Goal: Transaction & Acquisition: Purchase product/service

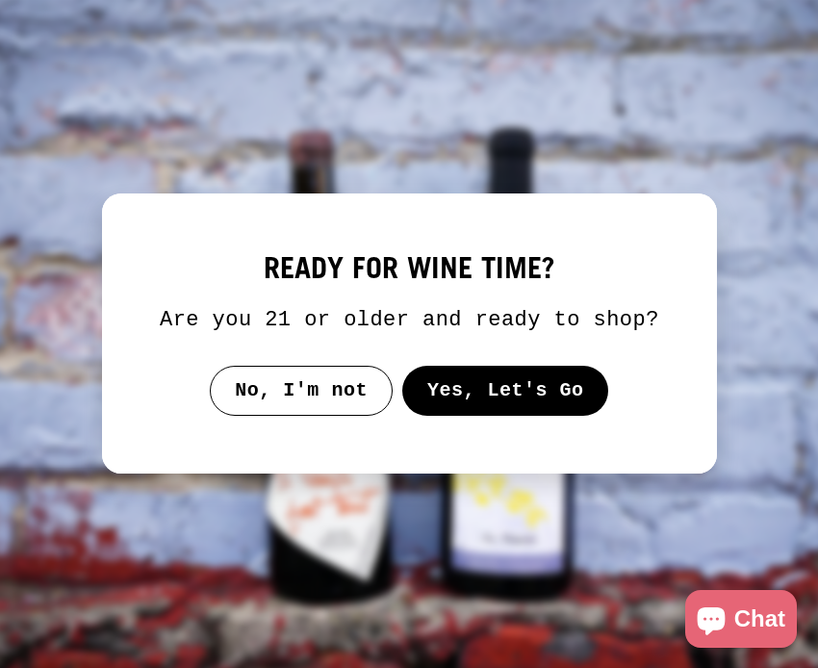
click at [525, 409] on button "Yes, Let's Go" at bounding box center [504, 391] width 207 height 50
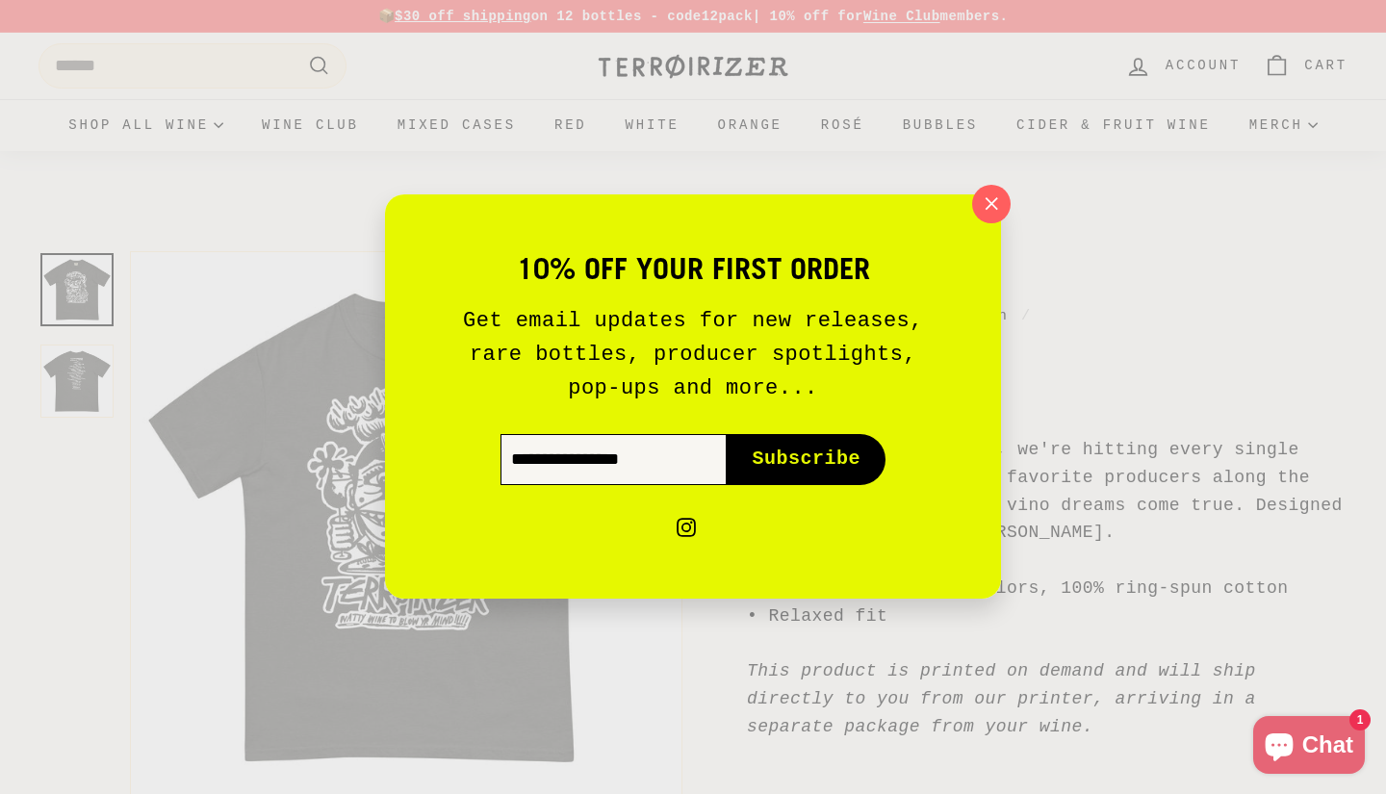
click at [682, 473] on input "Enter your email" at bounding box center [614, 460] width 226 height 50
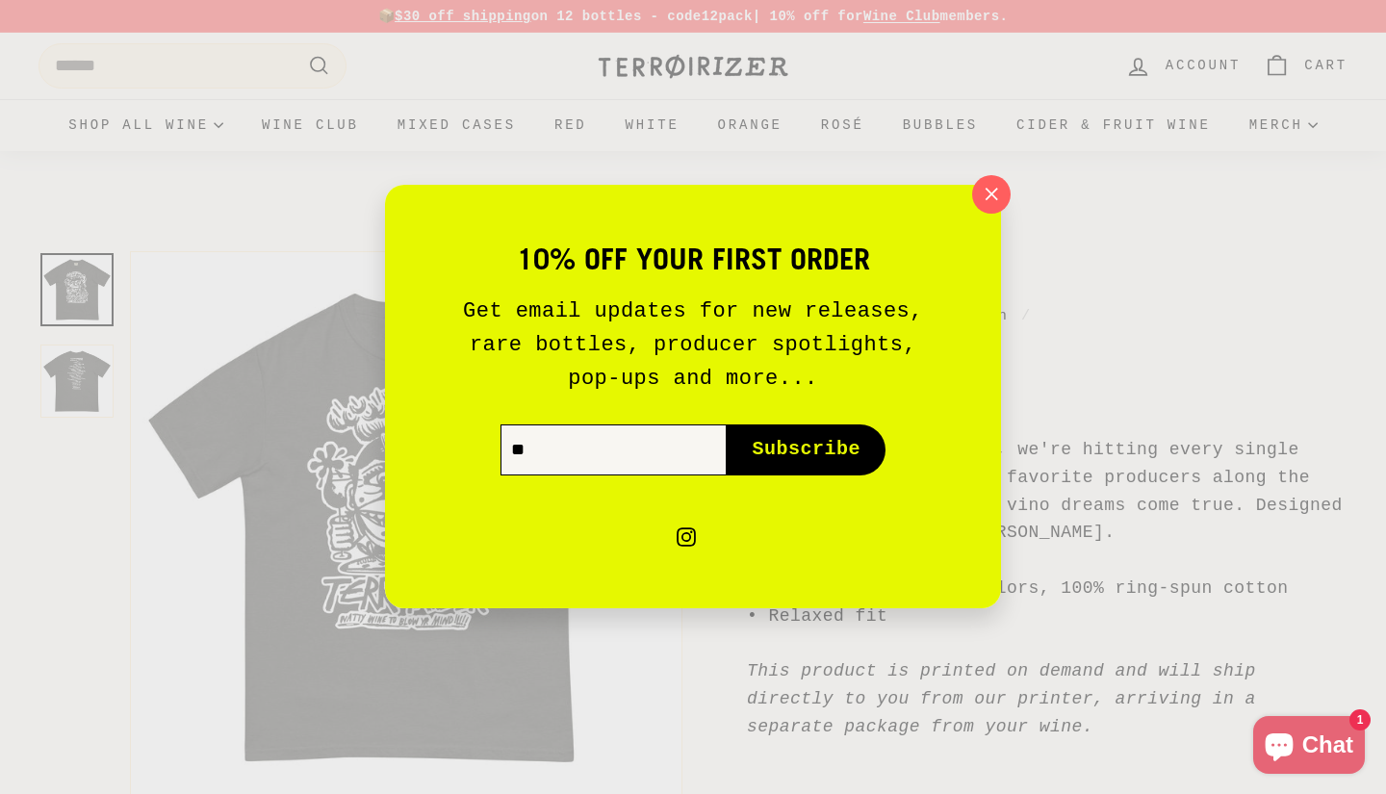
type input "*"
type input "**********"
click at [806, 450] on button "Subscribe icon-right-arrow" at bounding box center [806, 450] width 159 height 50
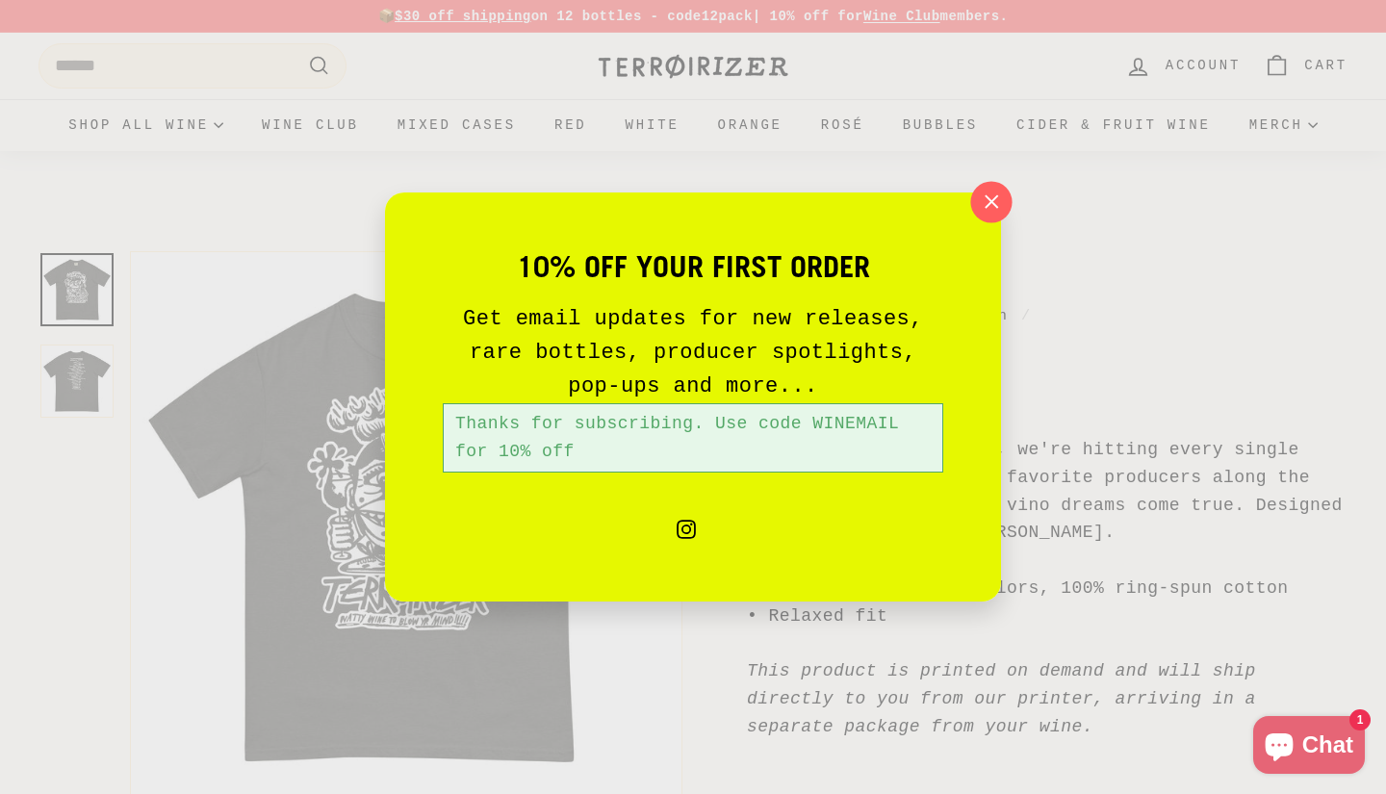
click at [990, 215] on icon "button" at bounding box center [991, 202] width 29 height 29
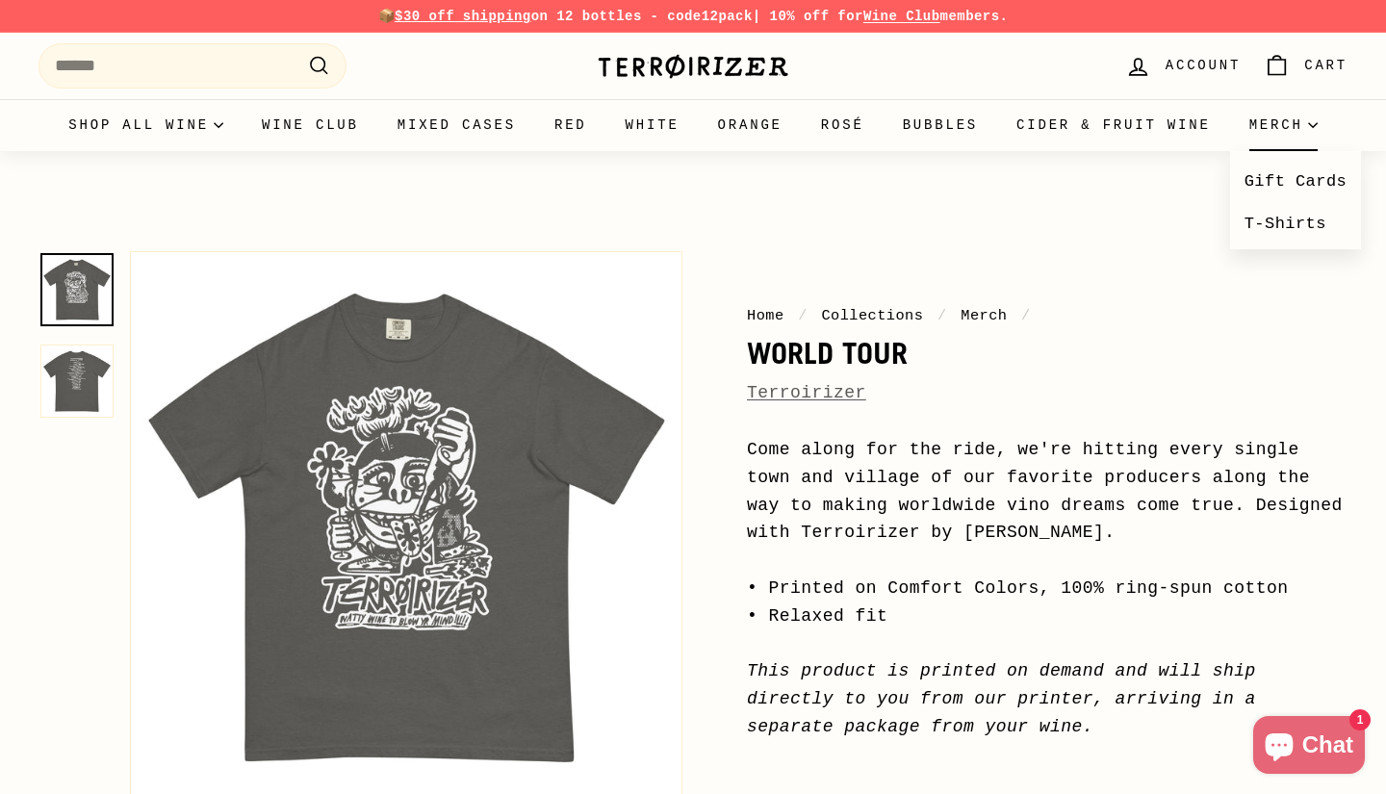
click at [1230, 151] on summary "Merch" at bounding box center [1283, 125] width 107 height 52
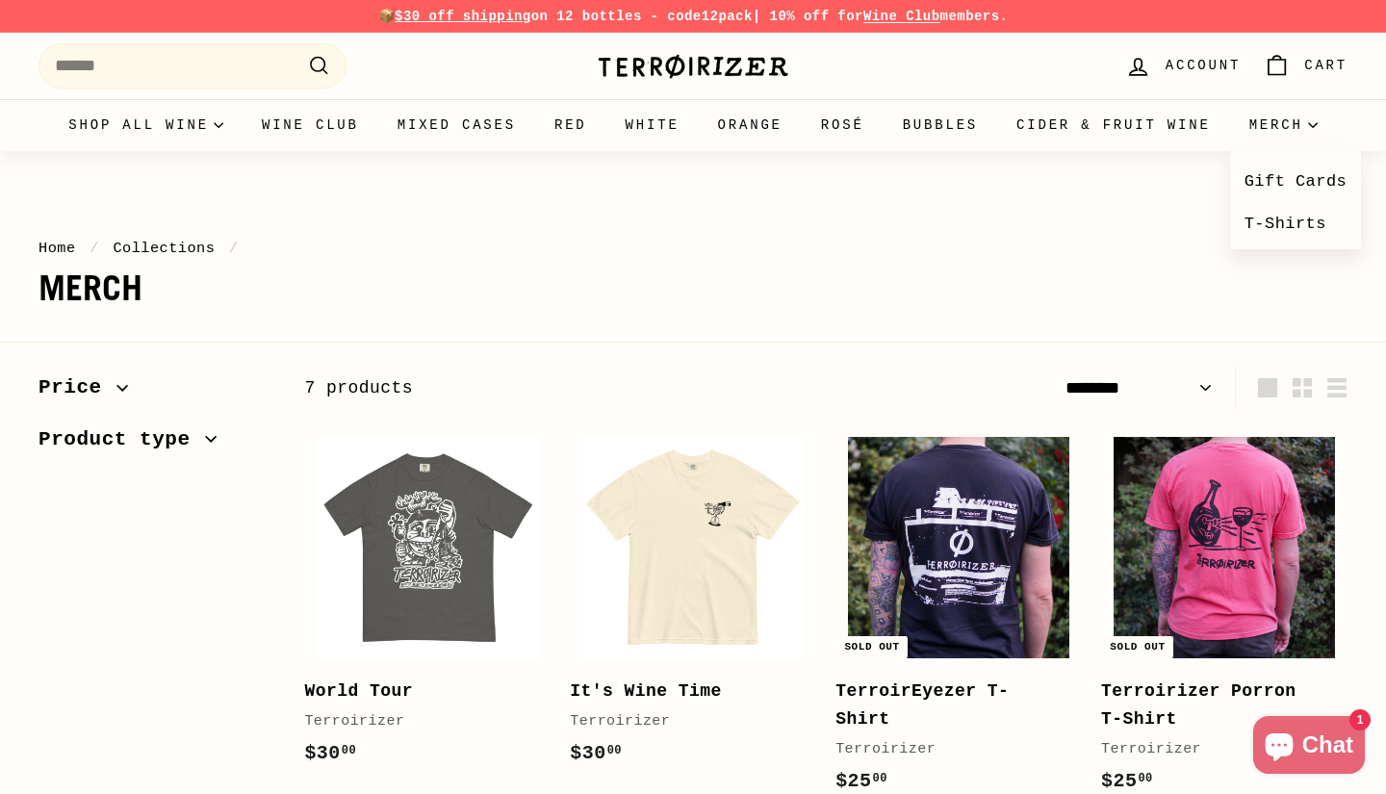
select select "******"
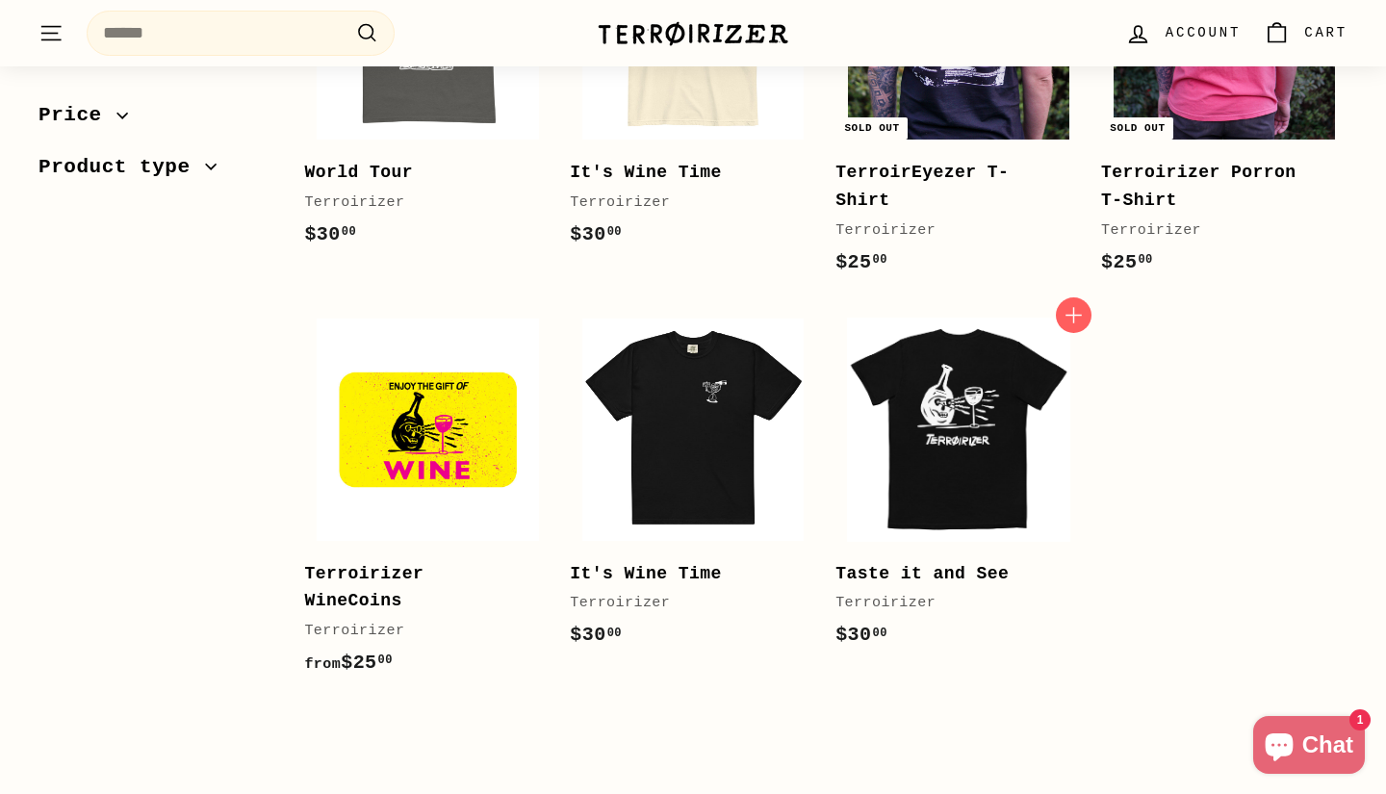
scroll to position [547, 0]
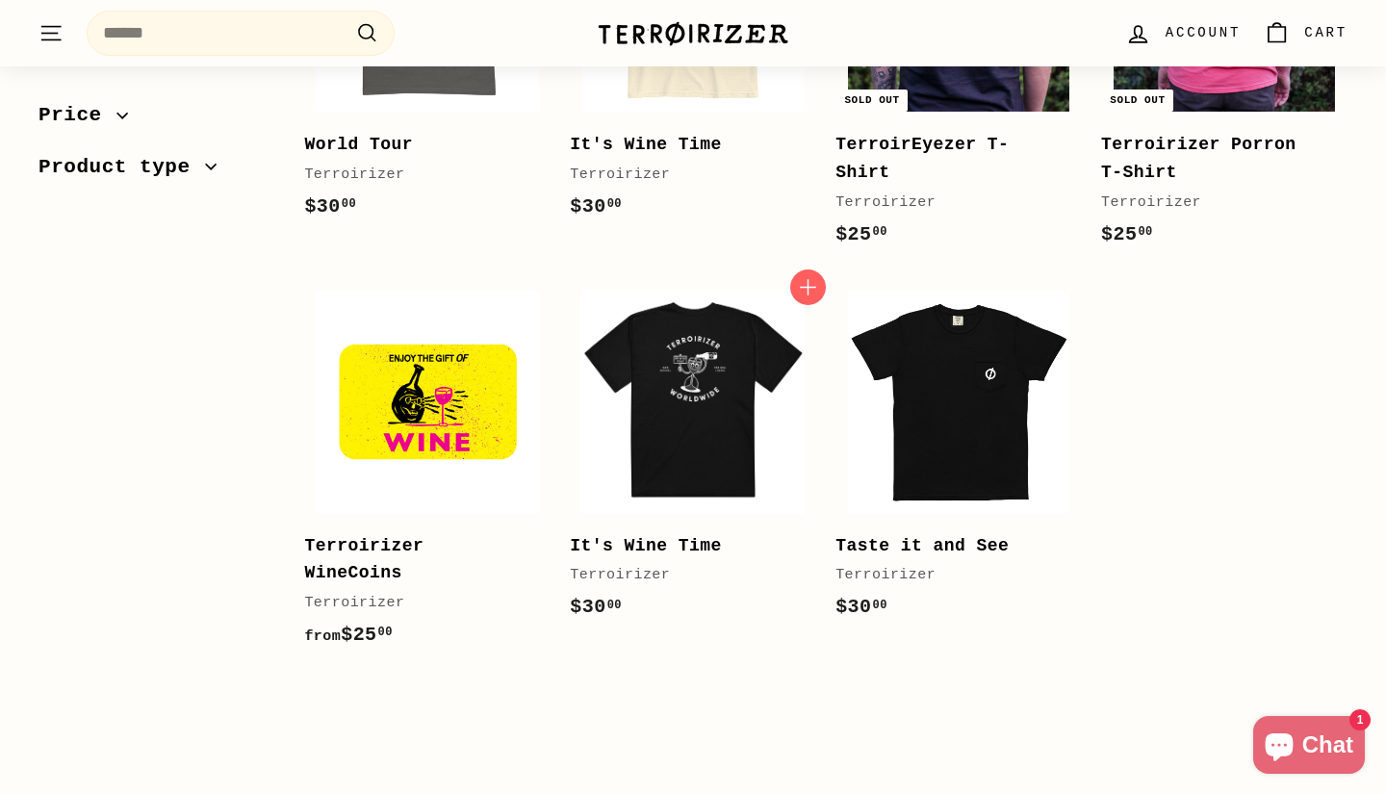
click at [708, 465] on img at bounding box center [692, 401] width 221 height 221
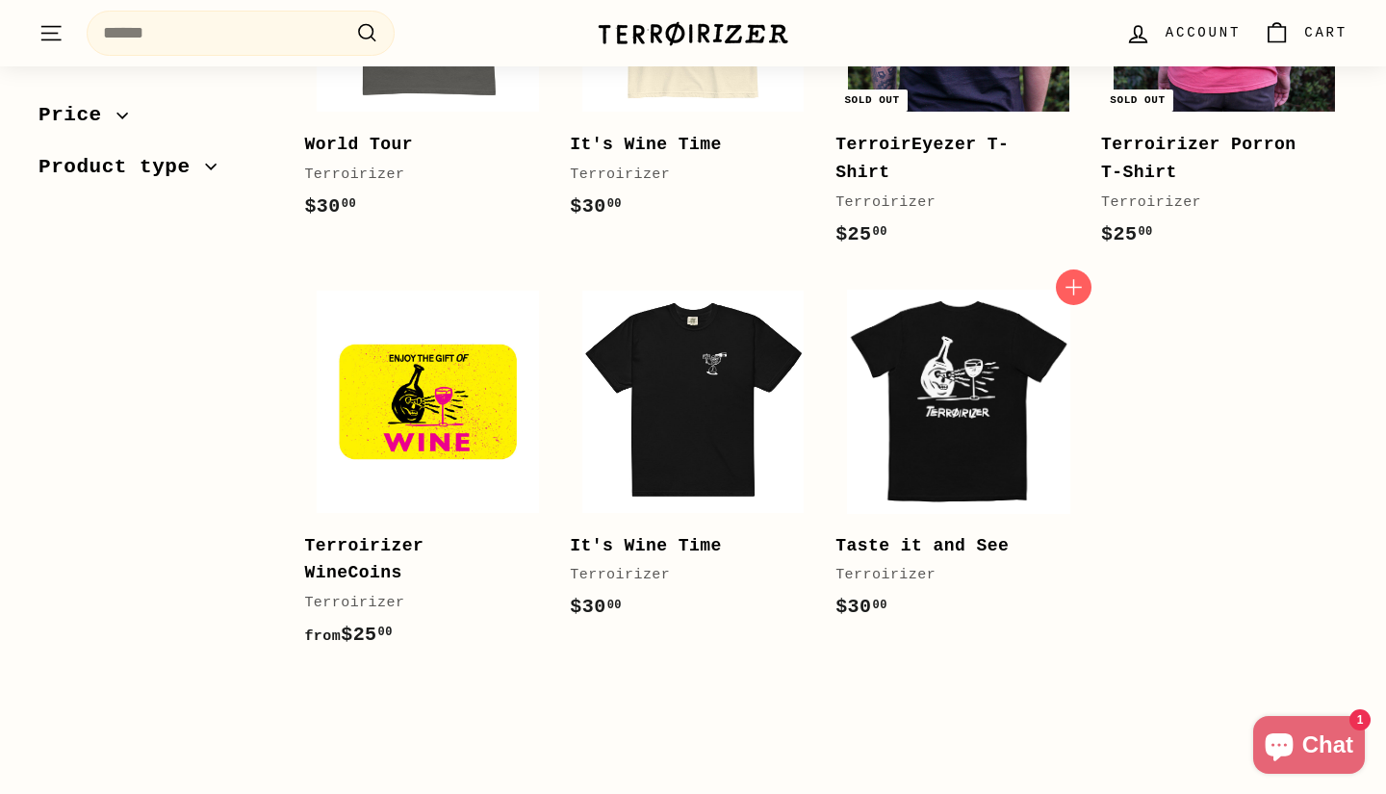
click at [951, 456] on img at bounding box center [958, 401] width 221 height 221
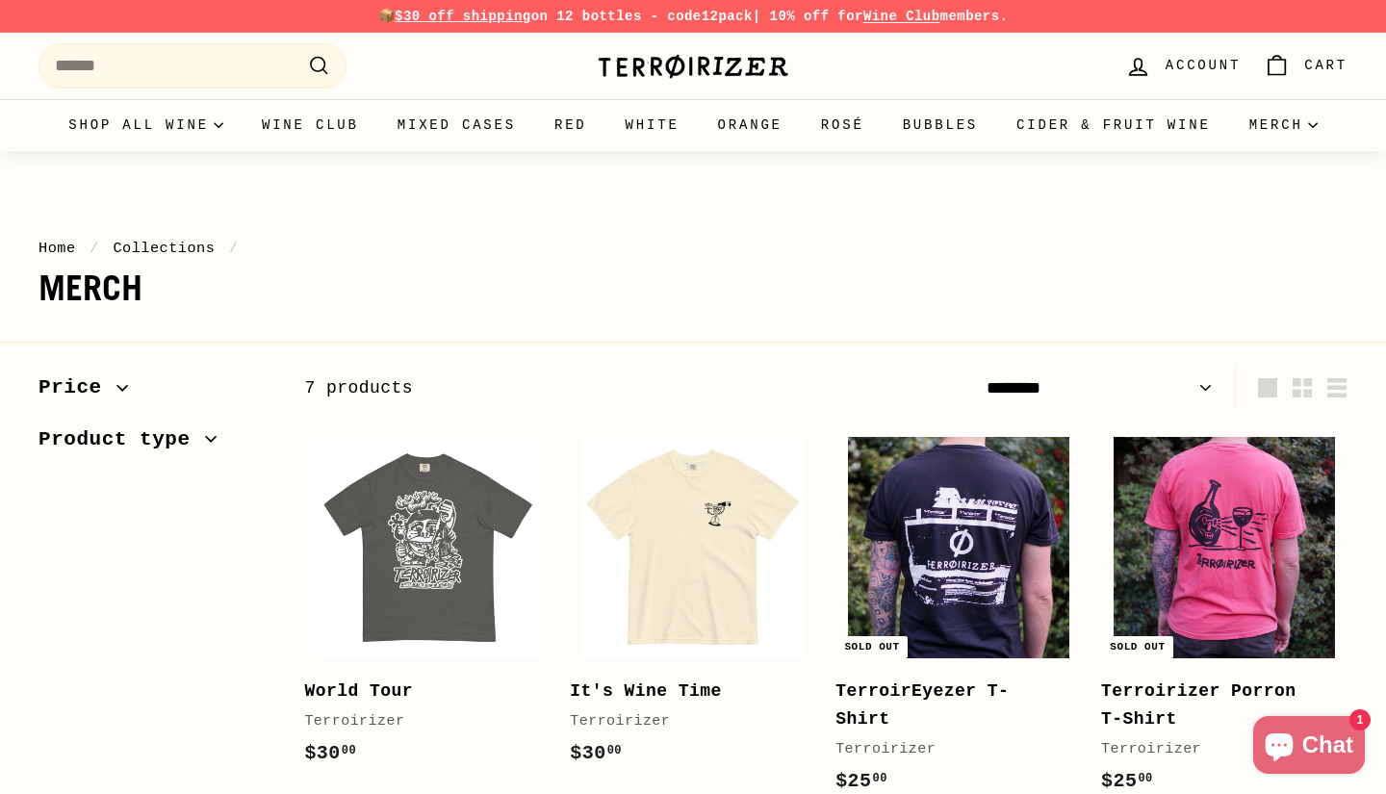
scroll to position [0, 0]
click at [1230, 202] on link "Gift Cards" at bounding box center [1296, 181] width 132 height 41
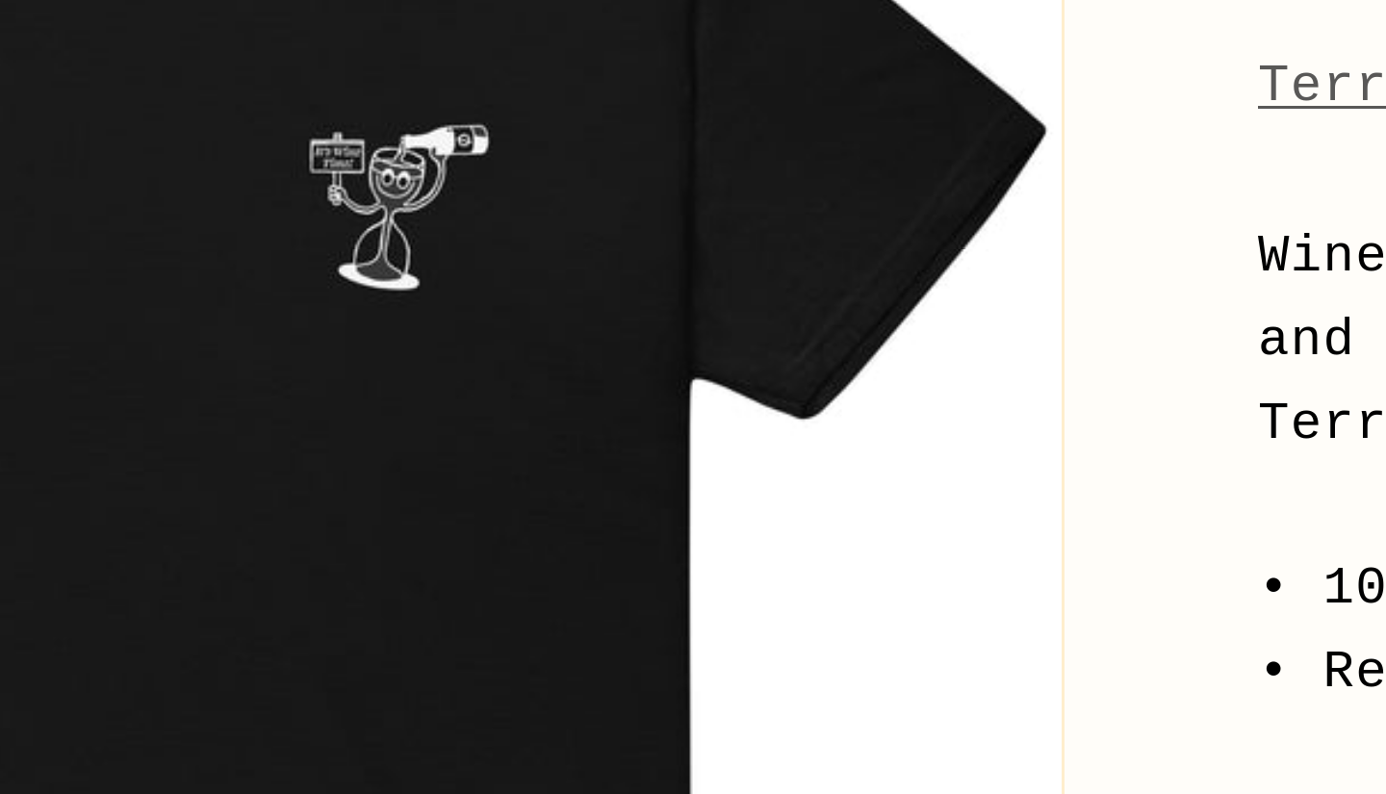
scroll to position [84, 0]
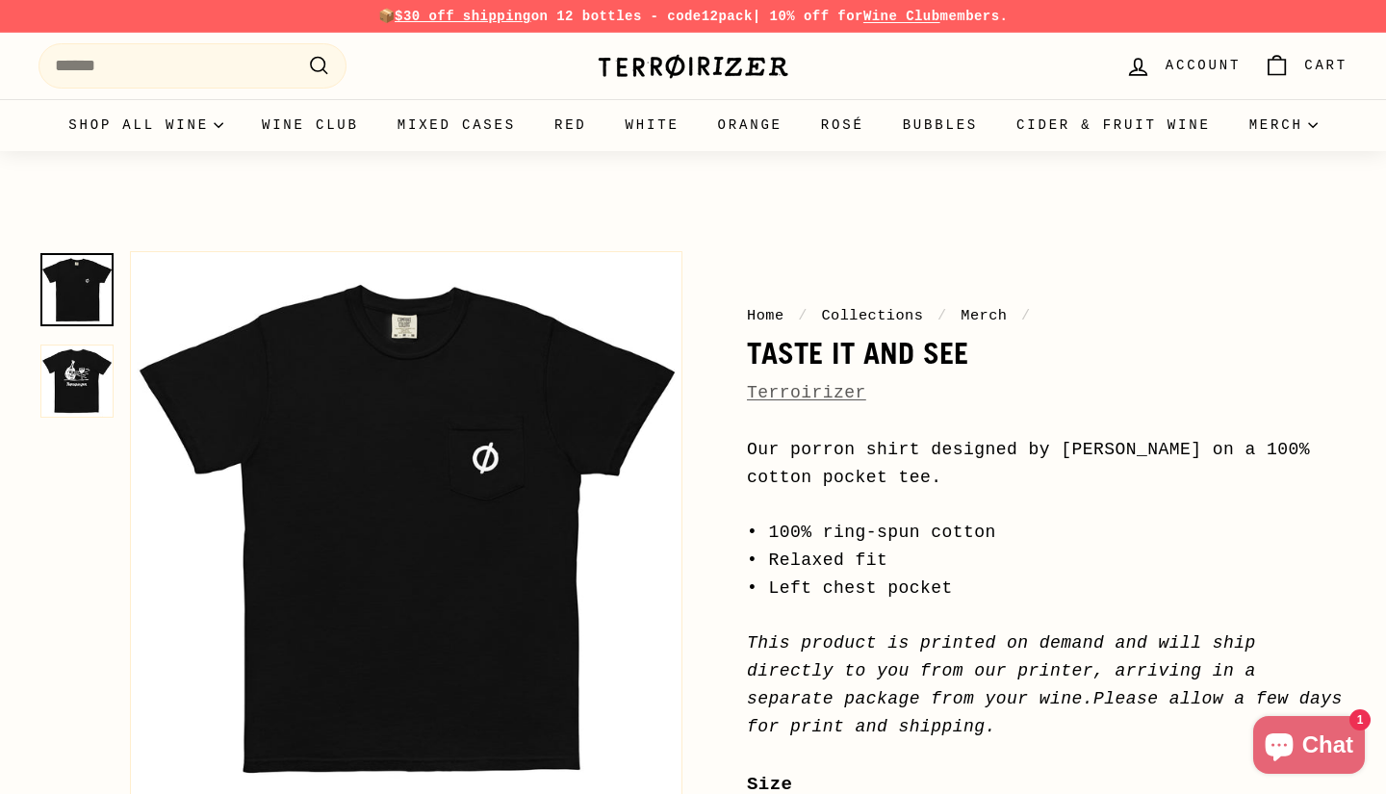
click at [69, 388] on img at bounding box center [76, 381] width 73 height 73
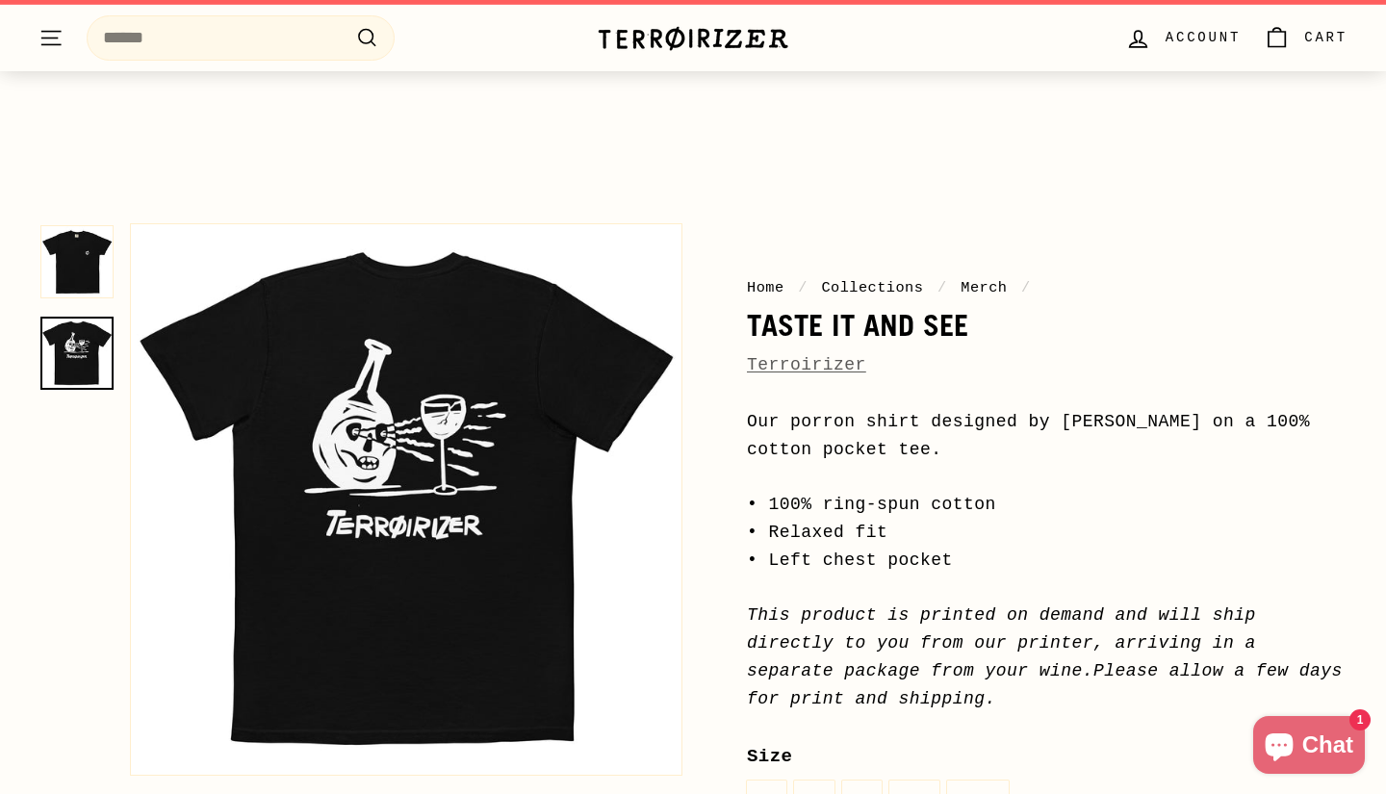
scroll to position [34, 0]
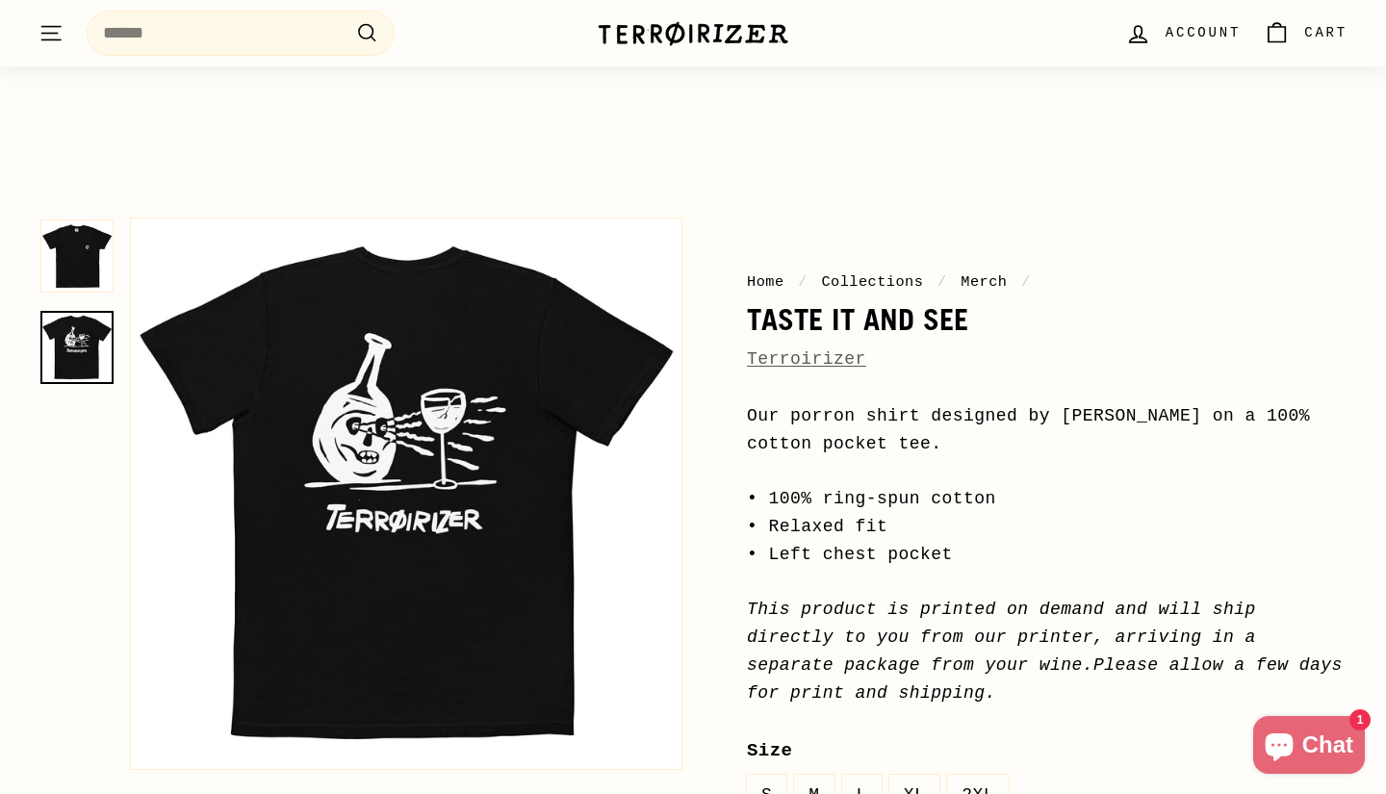
click at [106, 235] on img at bounding box center [76, 255] width 73 height 73
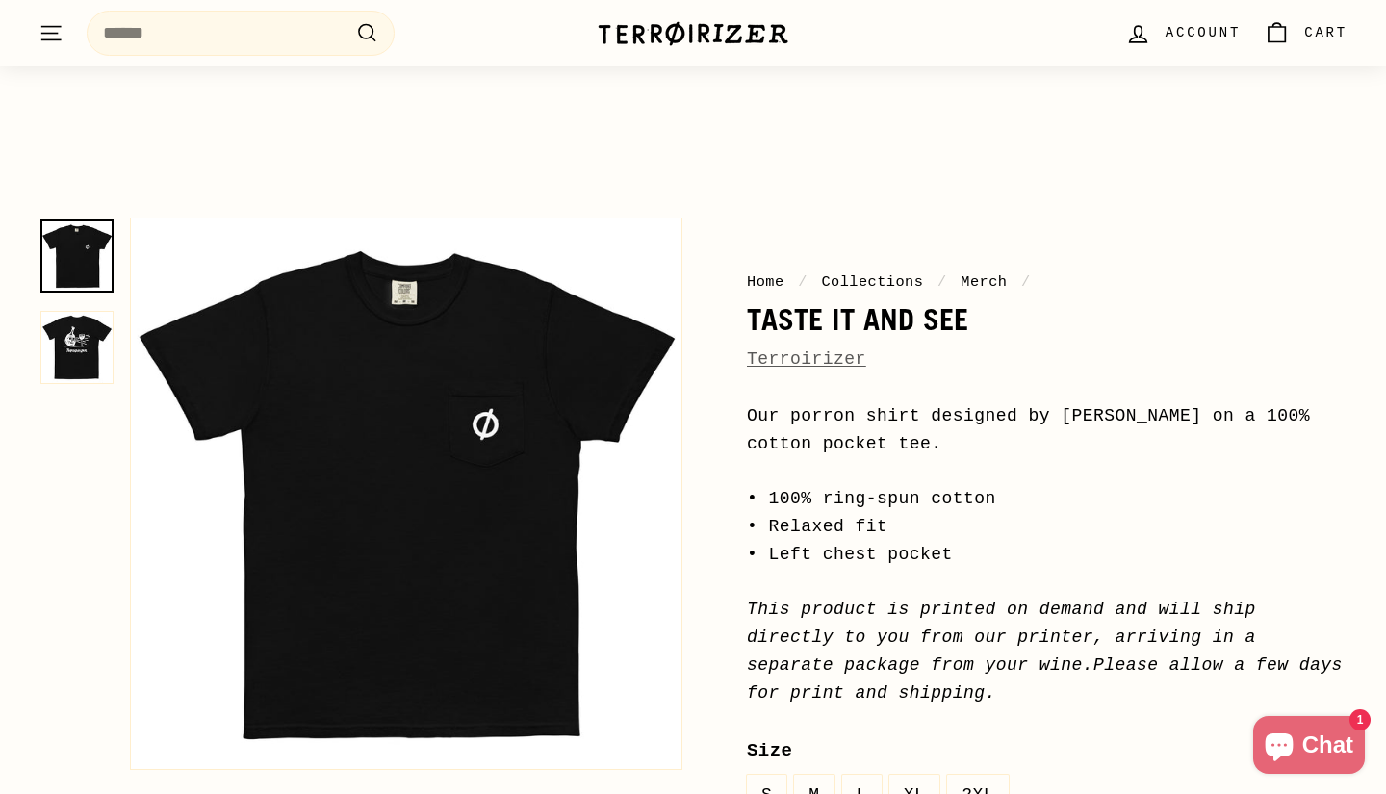
click at [87, 346] on img at bounding box center [76, 347] width 73 height 73
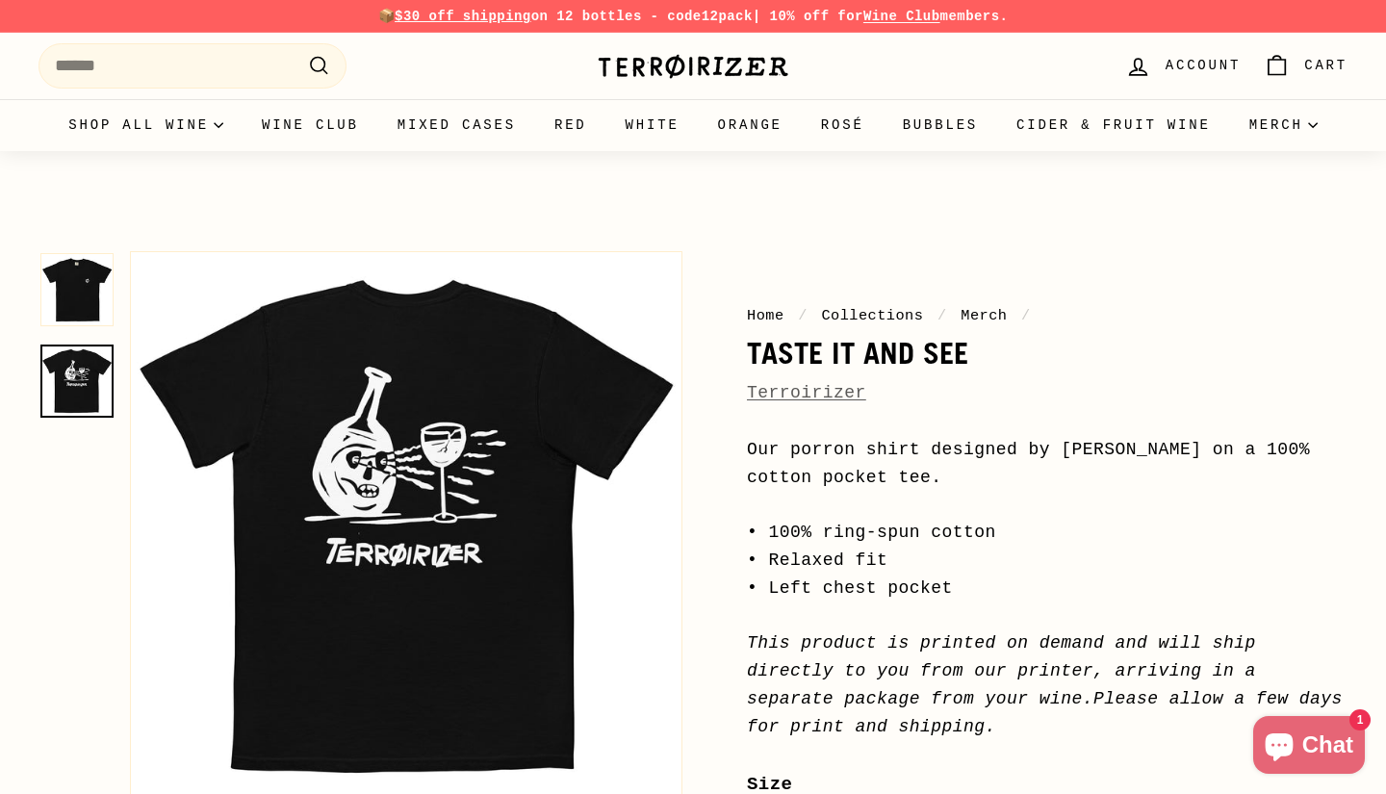
scroll to position [0, 0]
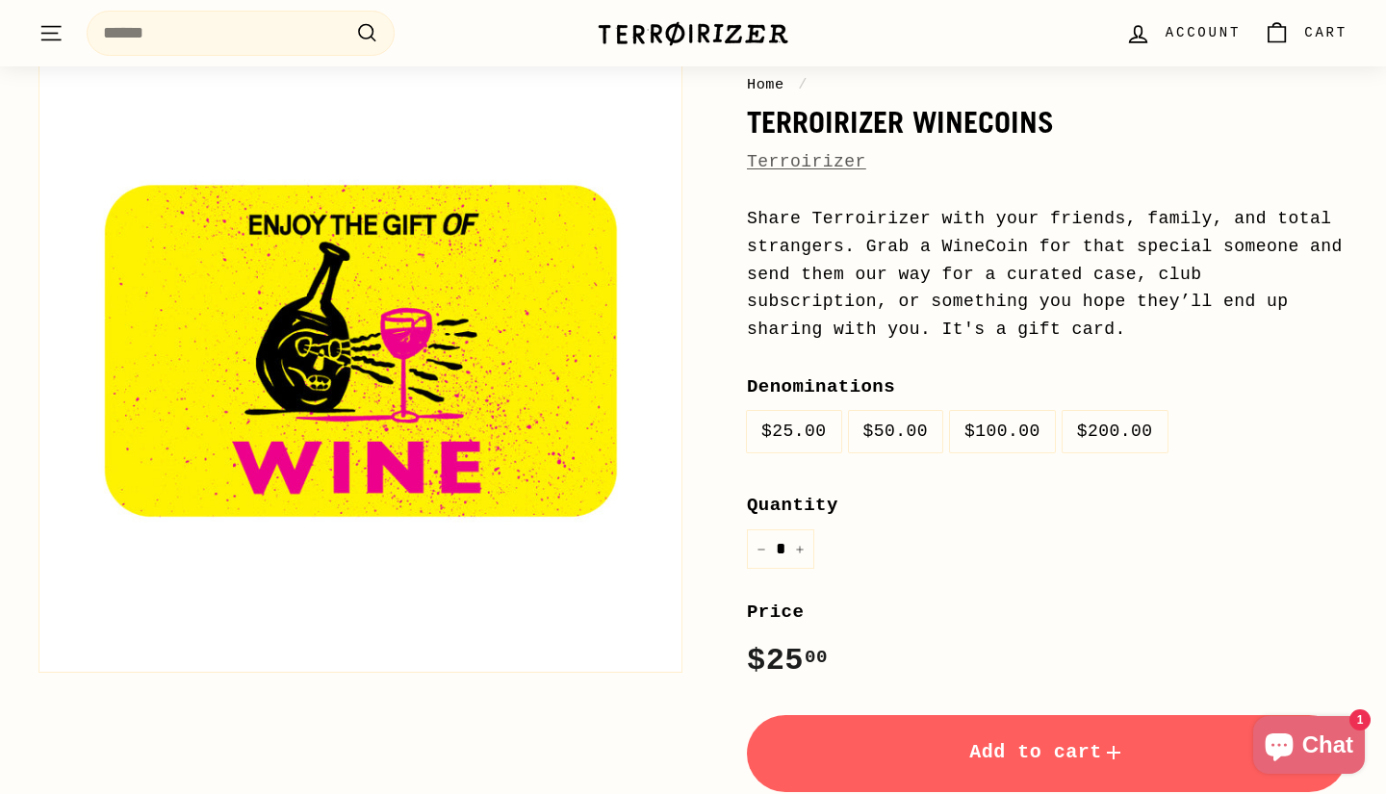
scroll to position [234, 0]
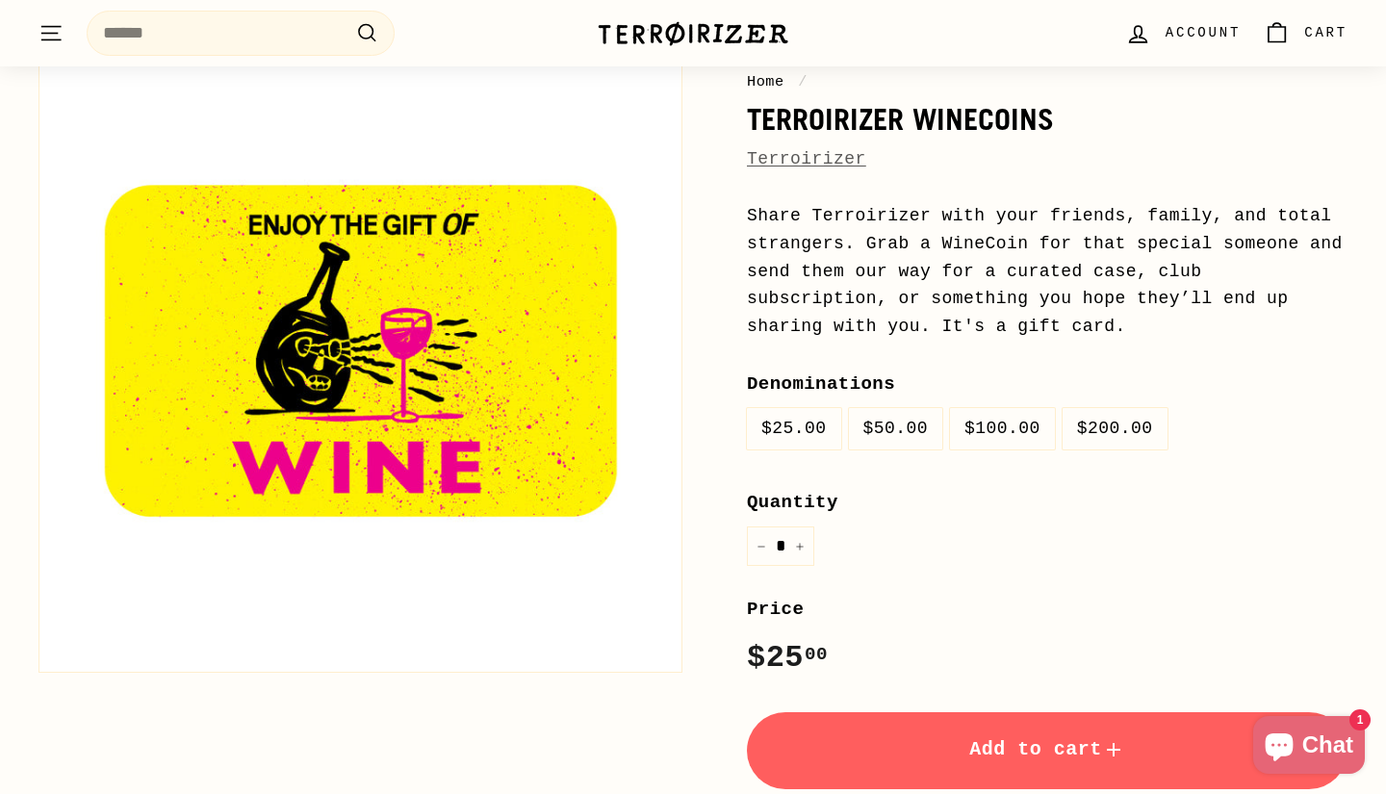
click at [1130, 433] on label "$200.00" at bounding box center [1115, 428] width 105 height 41
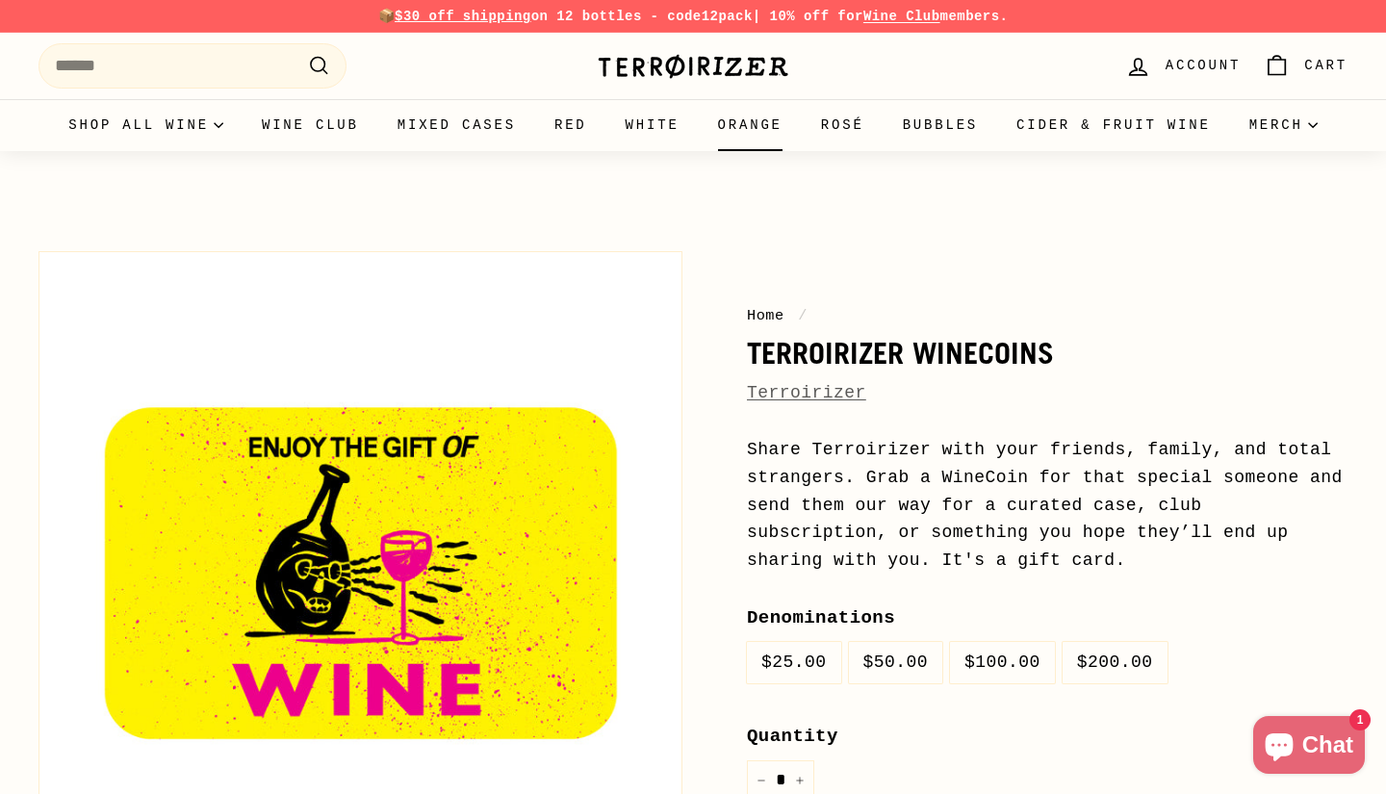
click at [802, 125] on link "Orange" at bounding box center [750, 125] width 103 height 52
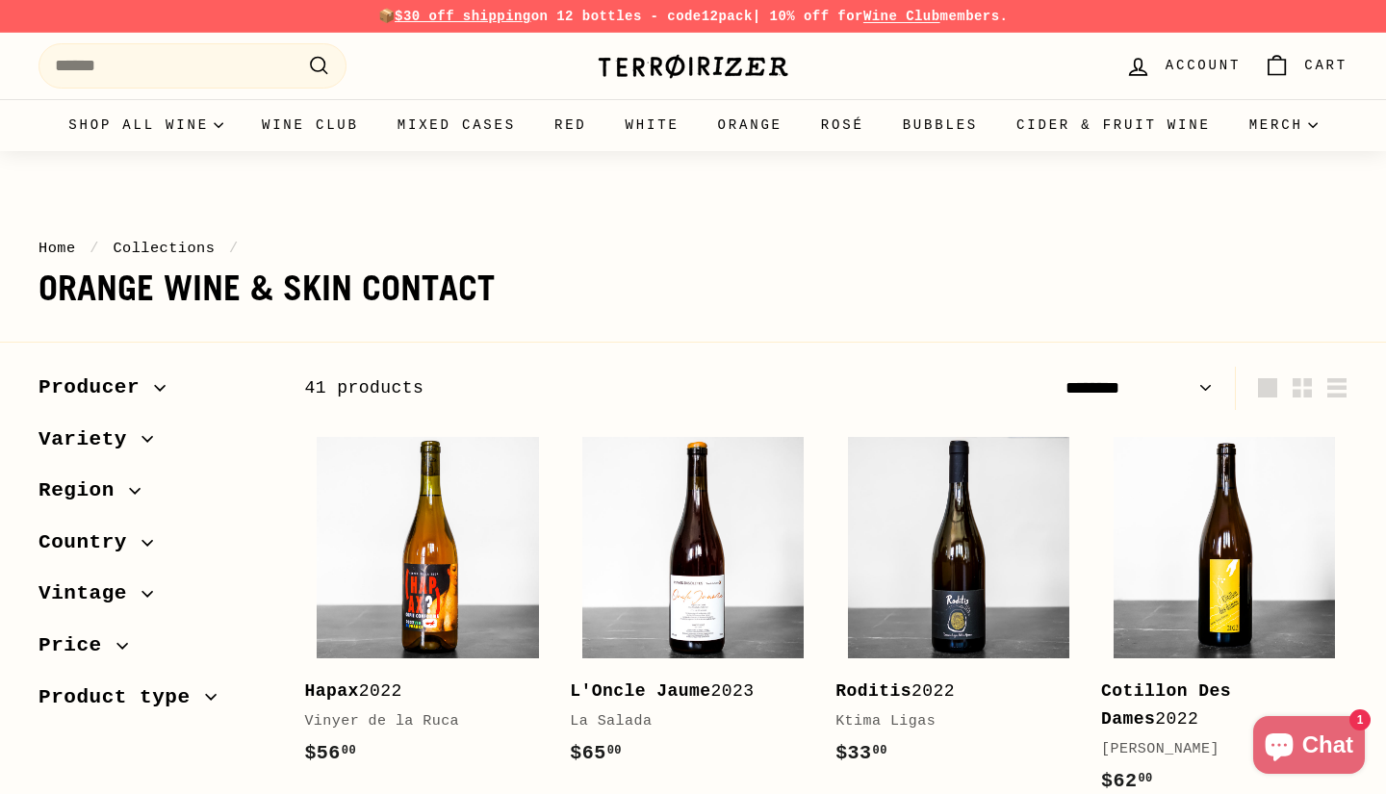
select select "******"
click at [1230, 202] on link "Gift Cards" at bounding box center [1296, 181] width 132 height 41
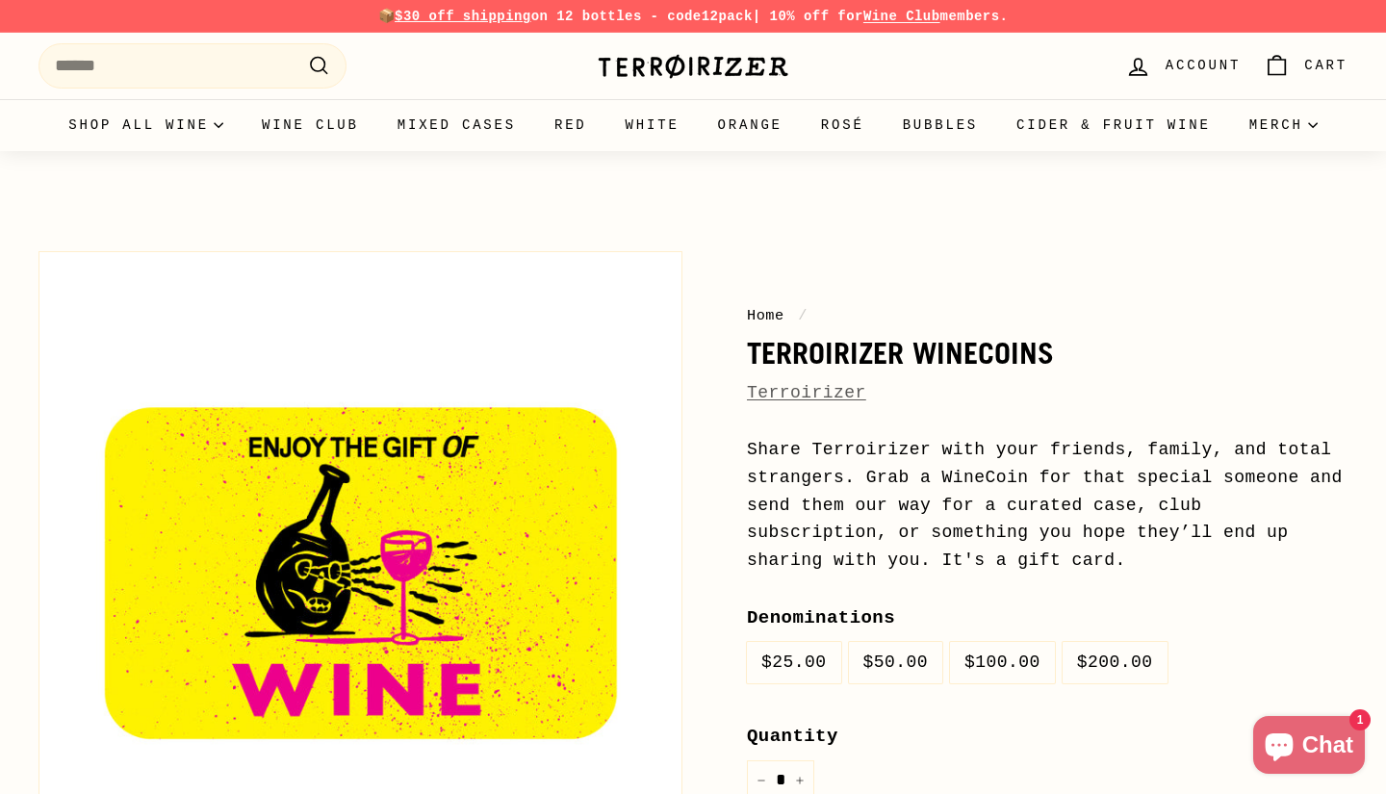
click at [1006, 650] on label "$100.00" at bounding box center [1002, 662] width 105 height 41
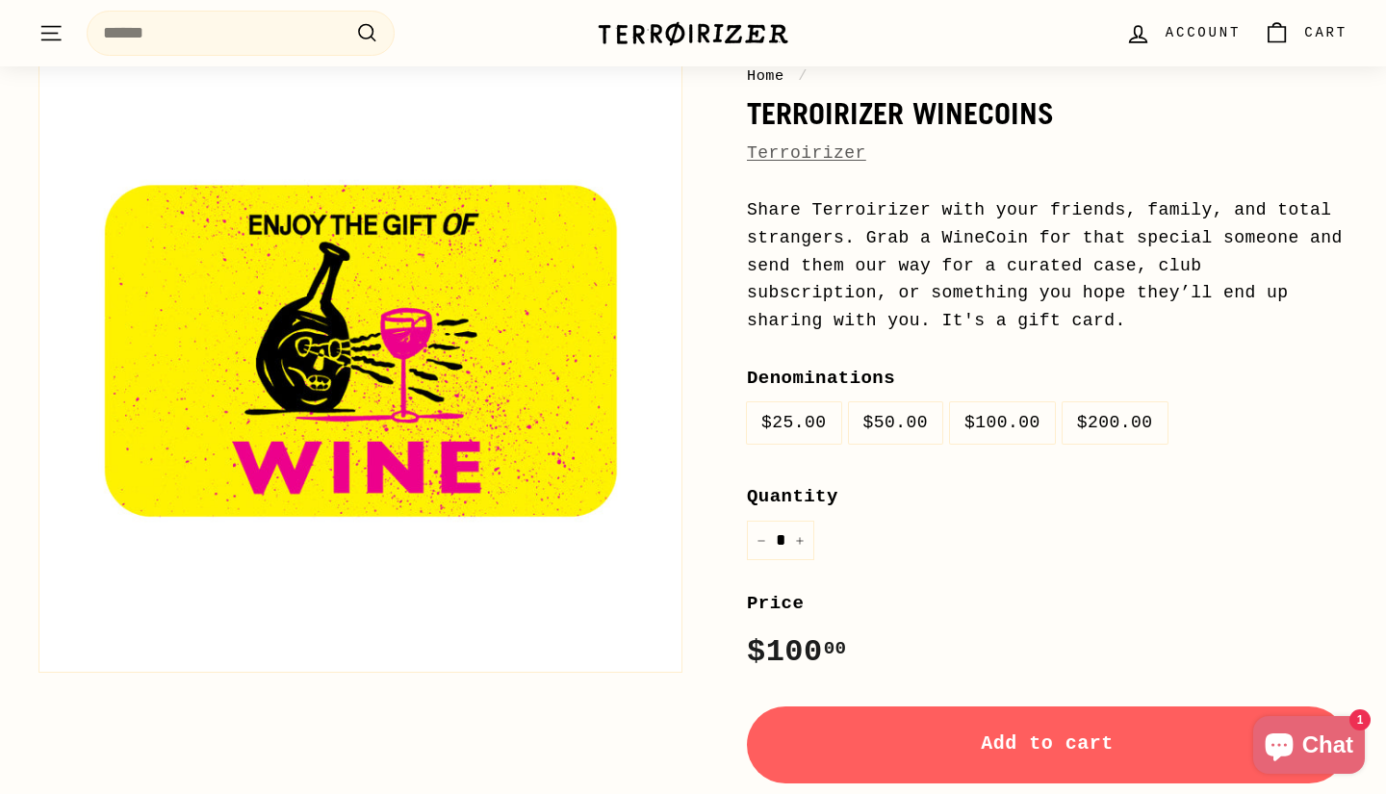
scroll to position [240, 0]
click at [1068, 743] on span "Add to cart" at bounding box center [1047, 744] width 133 height 22
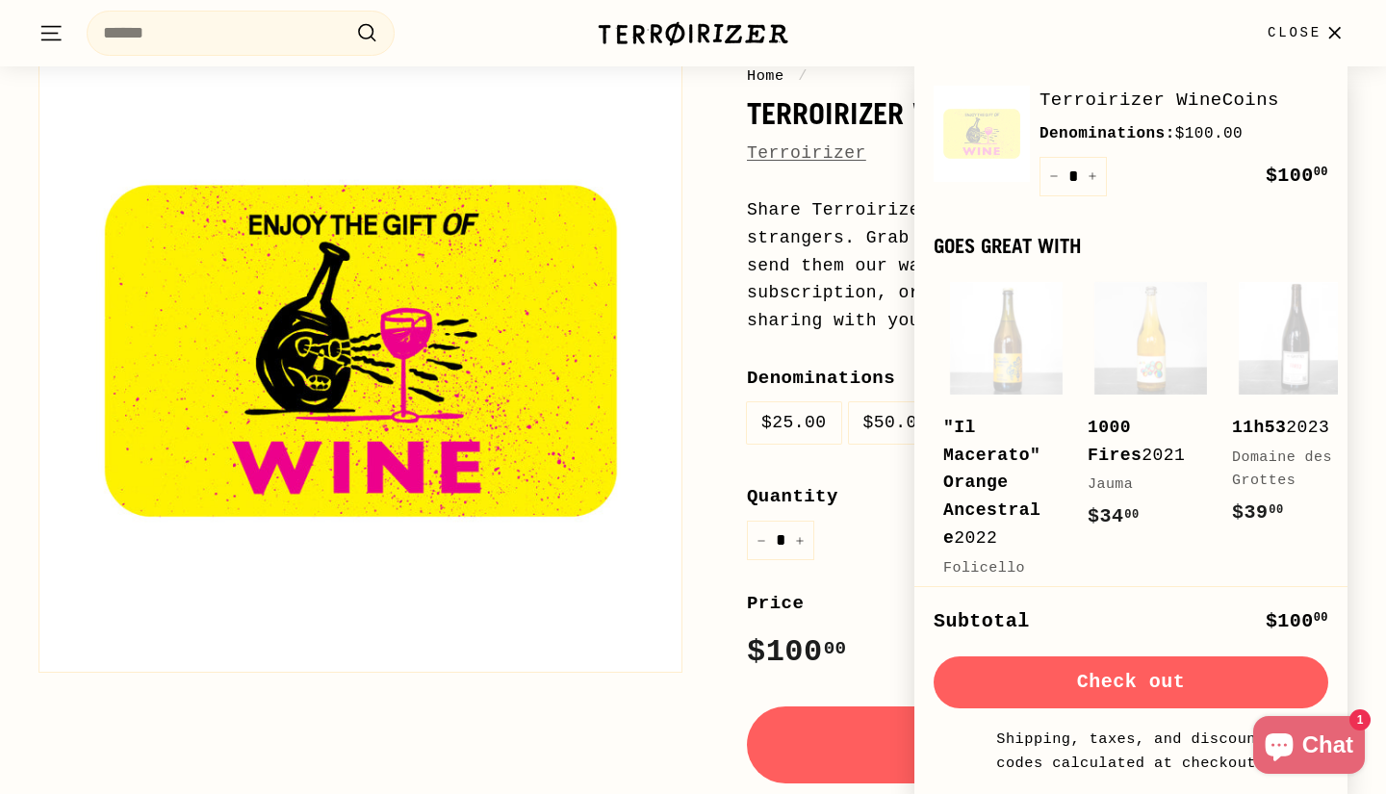
click at [1336, 32] on icon "button" at bounding box center [1334, 32] width 11 height 11
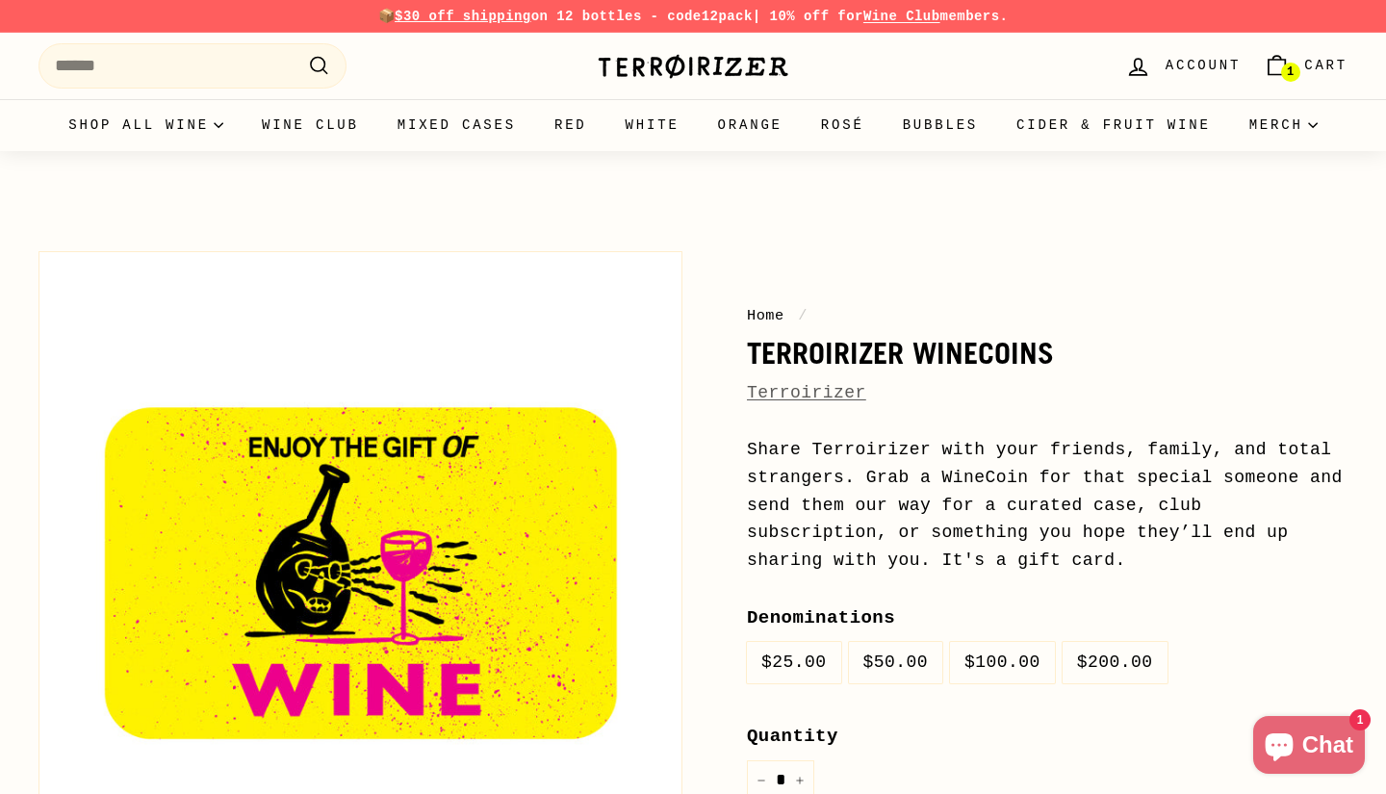
scroll to position [0, 0]
click at [802, 135] on link "Orange" at bounding box center [750, 125] width 103 height 52
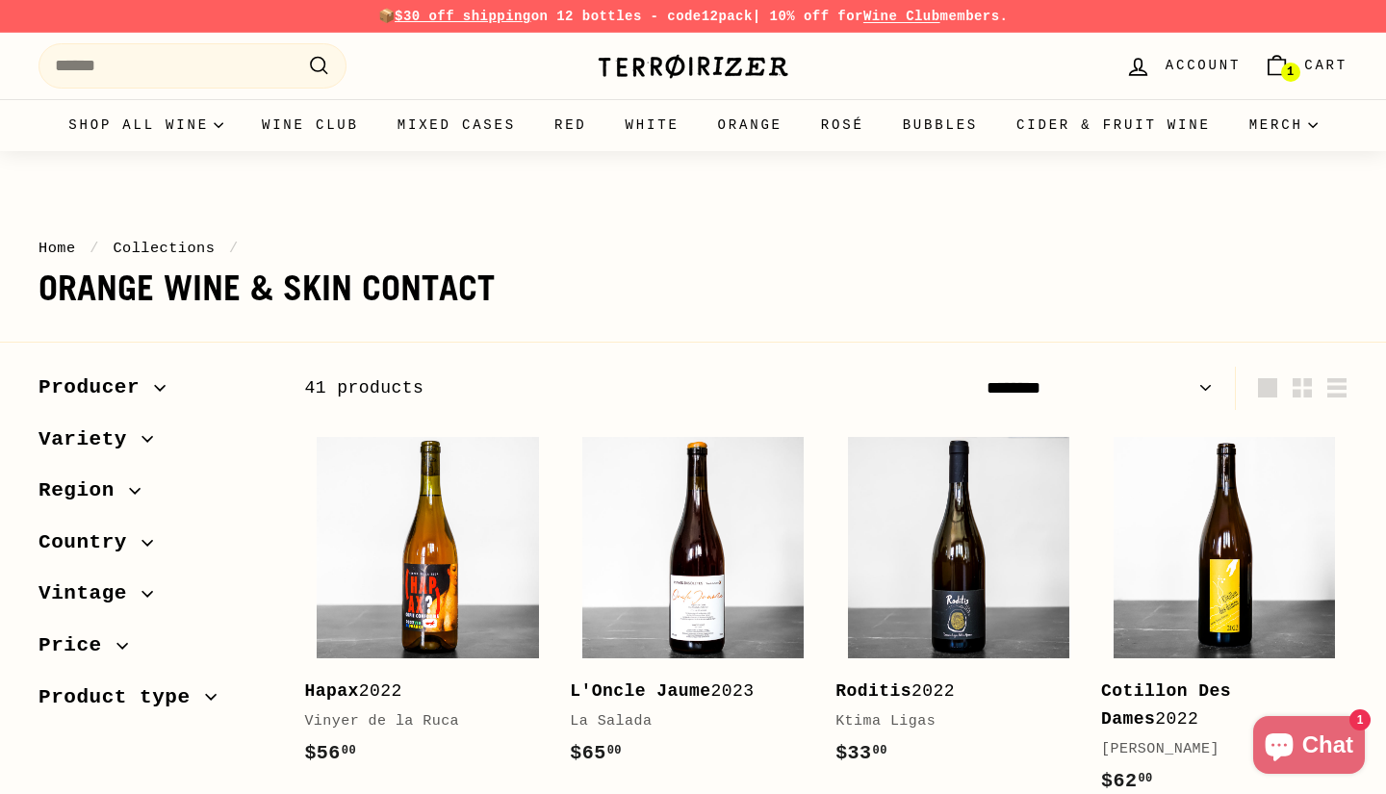
select select "**********"
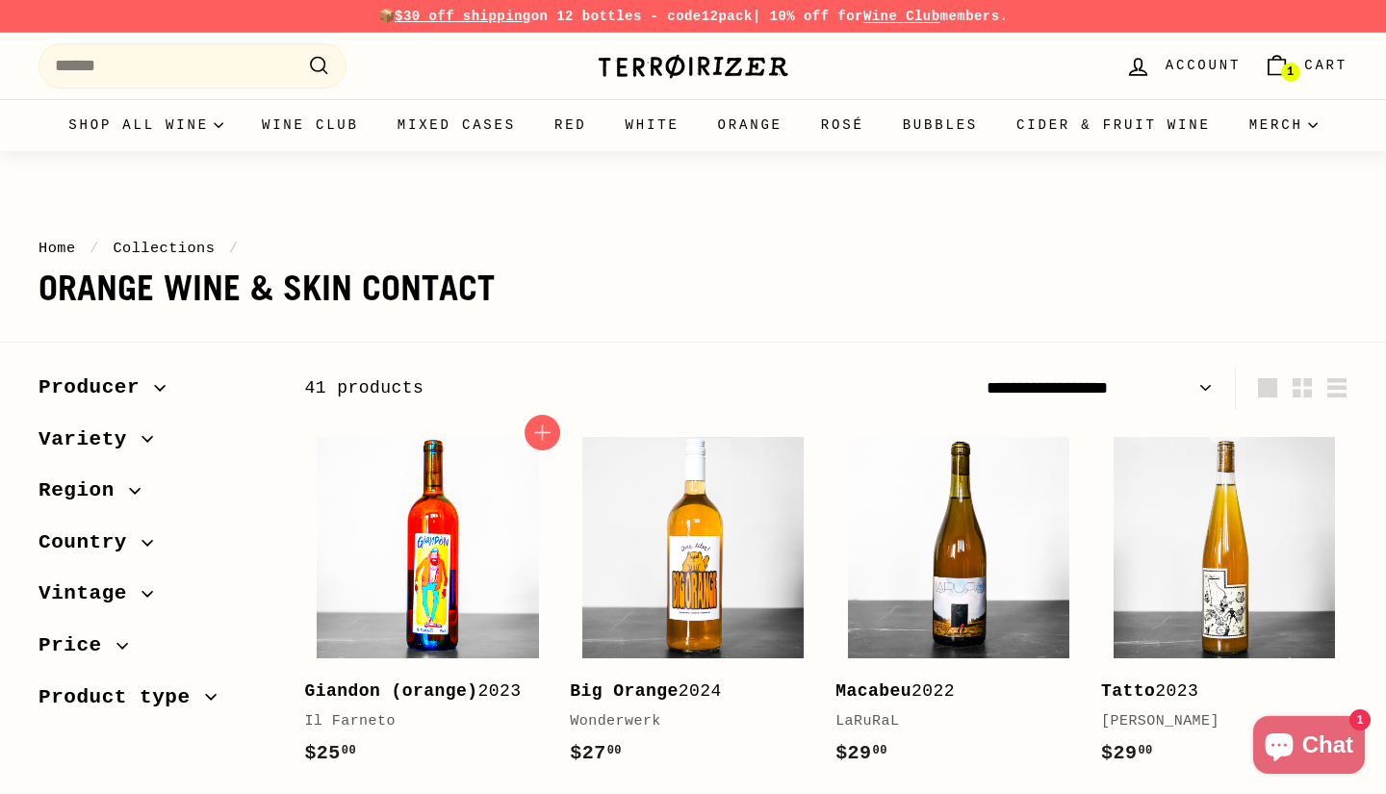
click at [459, 563] on img at bounding box center [427, 547] width 221 height 221
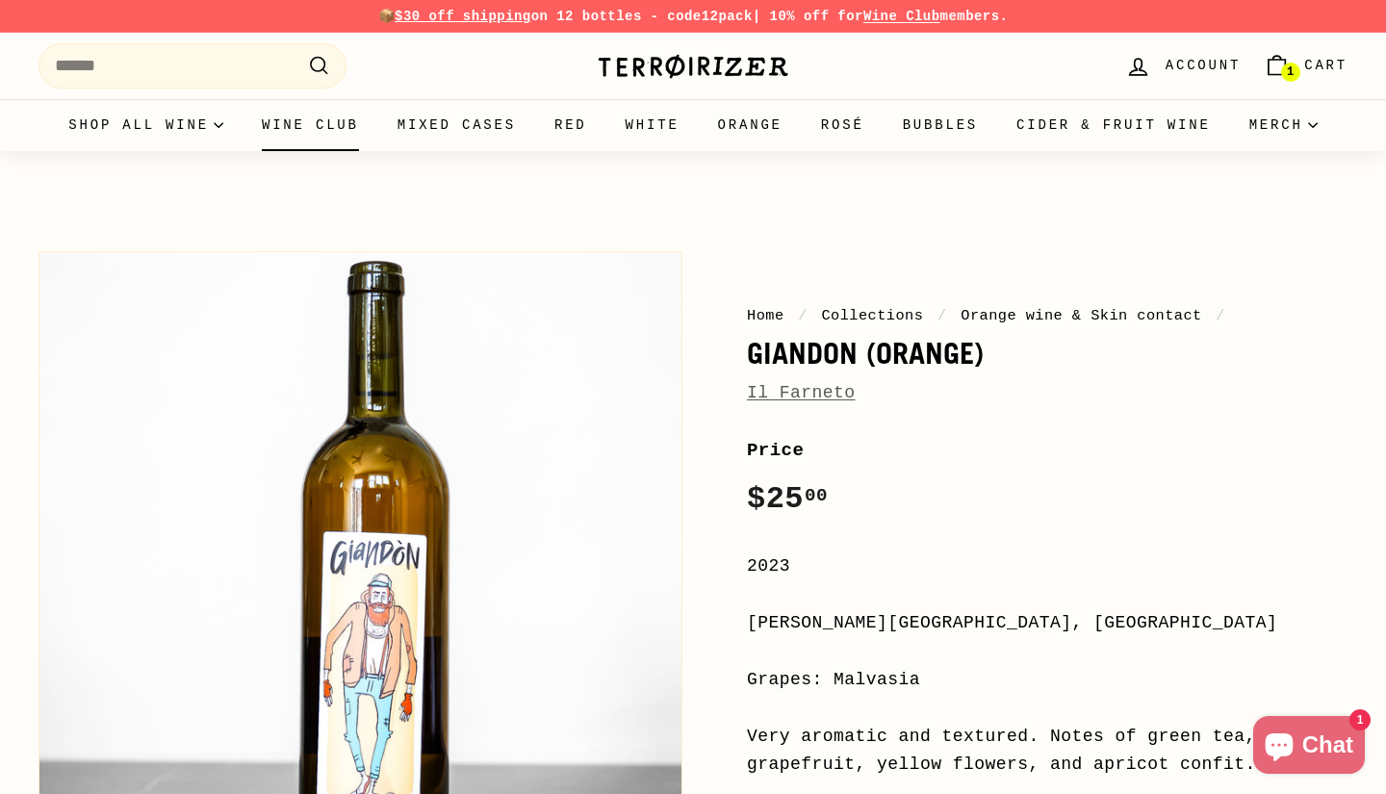
click at [378, 130] on link "Wine Club" at bounding box center [311, 125] width 136 height 52
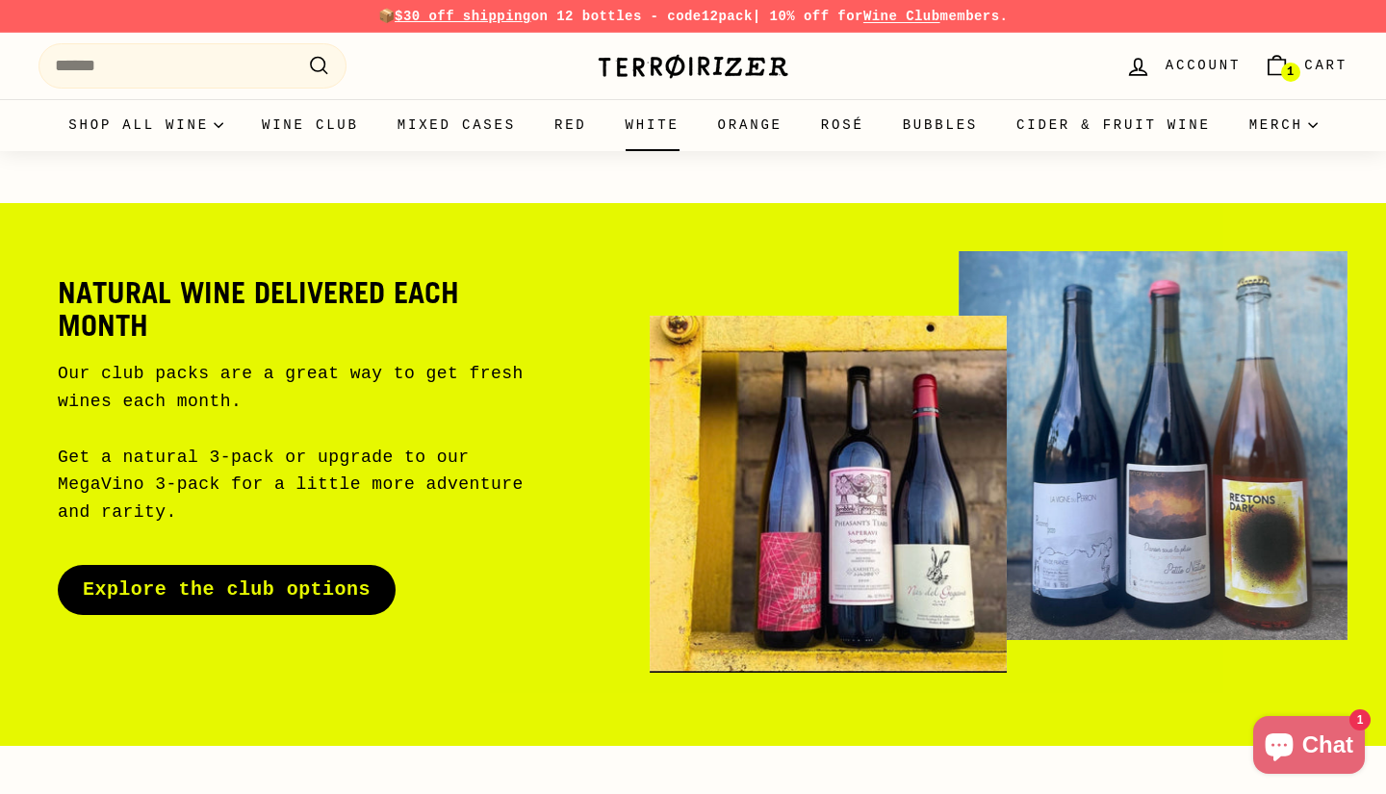
click at [699, 119] on link "White" at bounding box center [652, 125] width 92 height 52
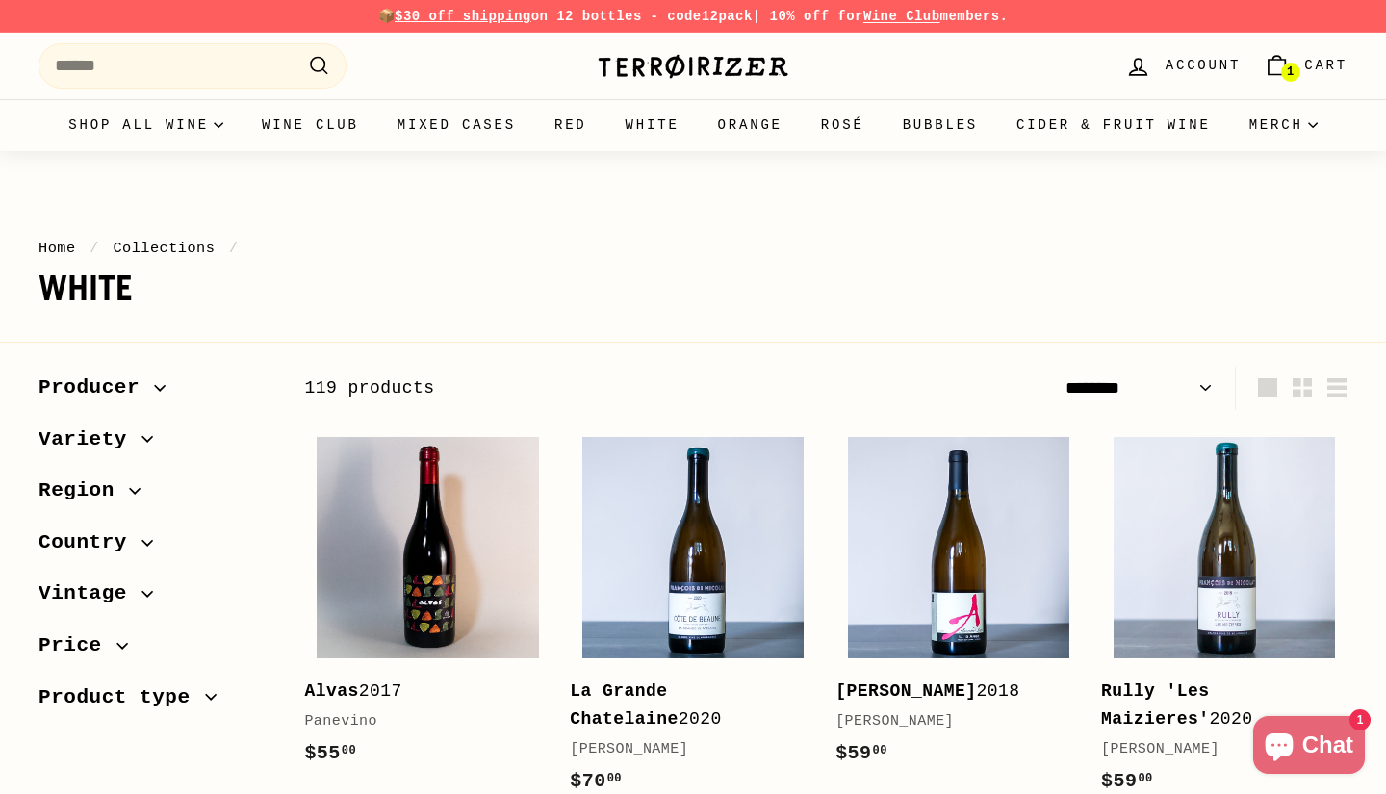
select select "******"
click at [1230, 151] on summary "Merch" at bounding box center [1283, 125] width 107 height 52
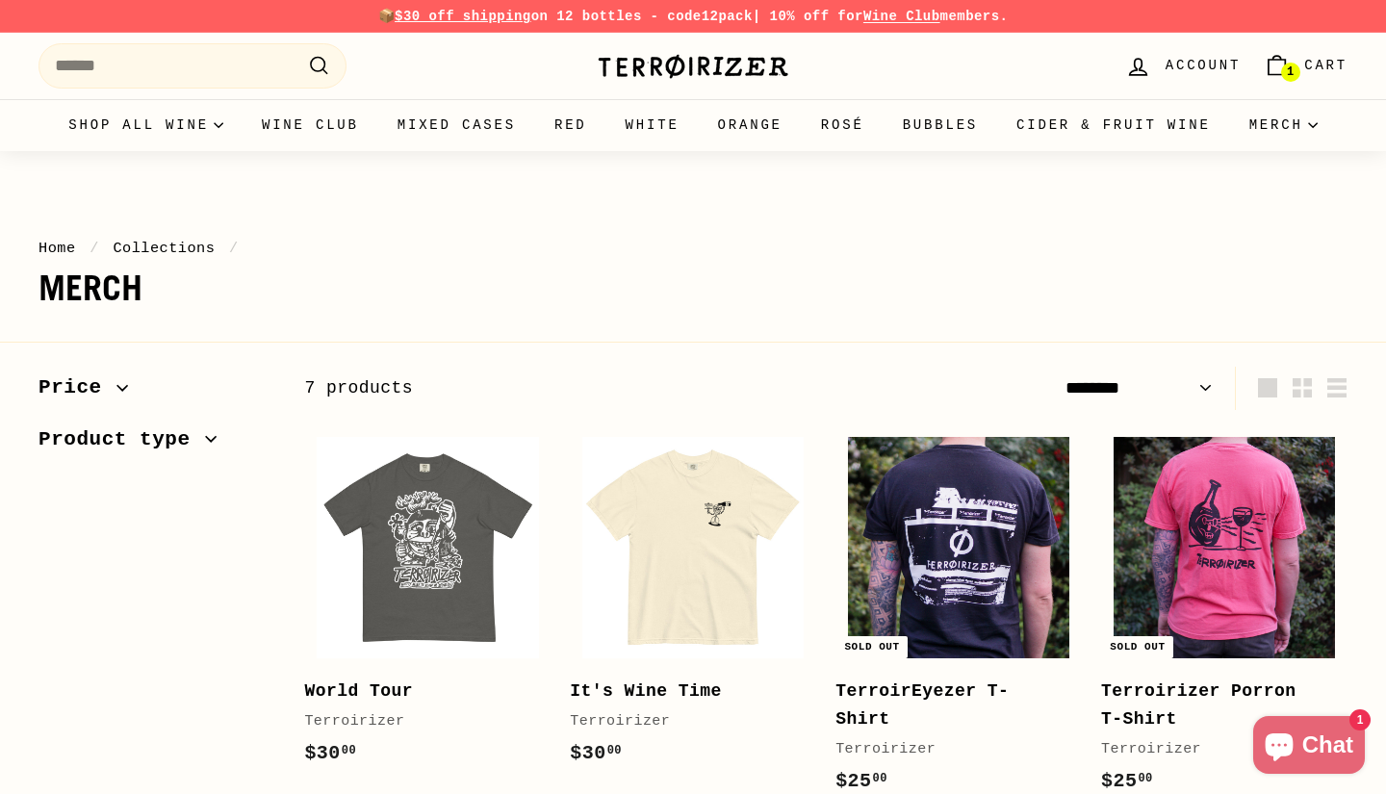
select select "******"
